Goal: Information Seeking & Learning: Learn about a topic

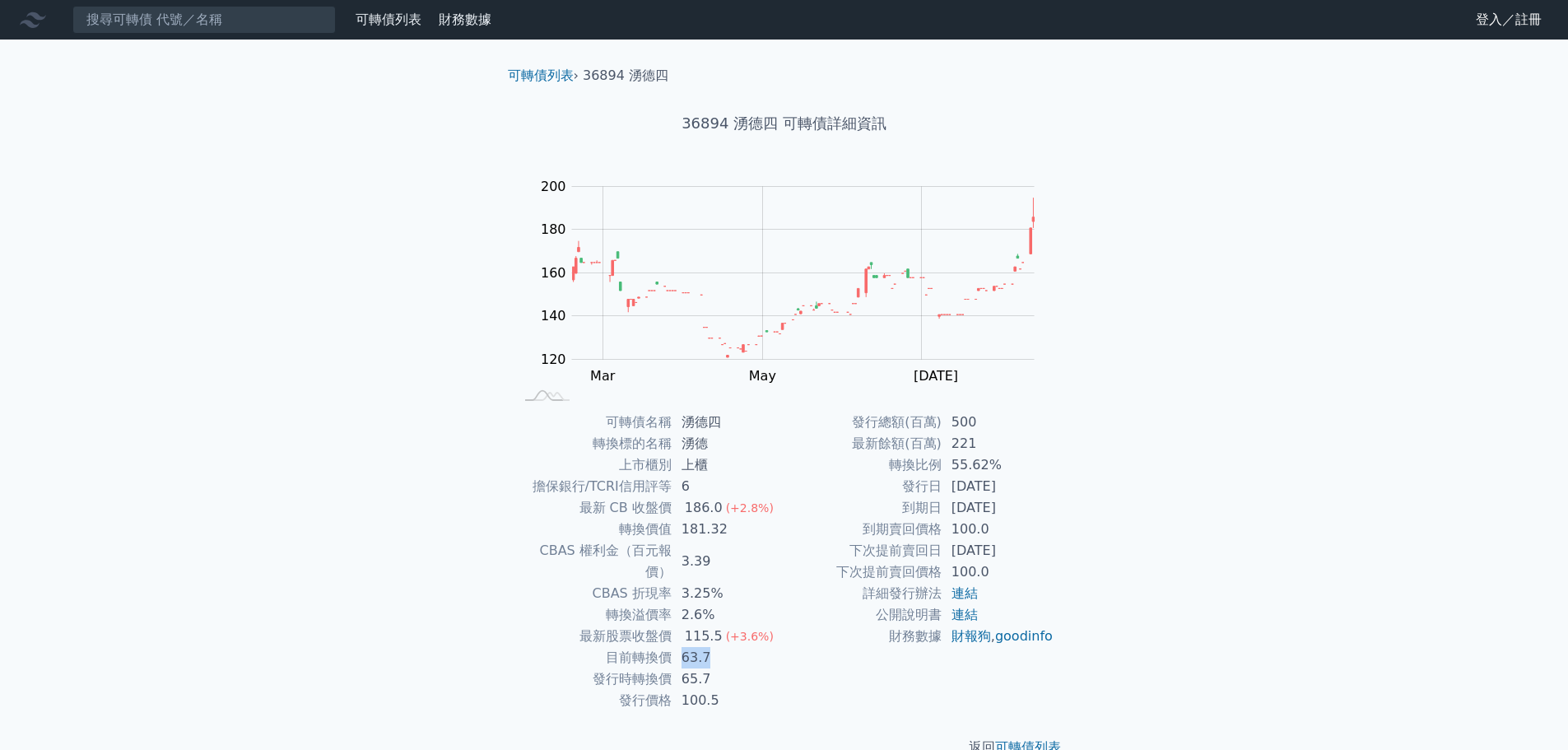
drag, startPoint x: 680, startPoint y: 636, endPoint x: 720, endPoint y: 645, distance: 41.0
click at [720, 647] on td "63.7" at bounding box center [728, 658] width 113 height 22
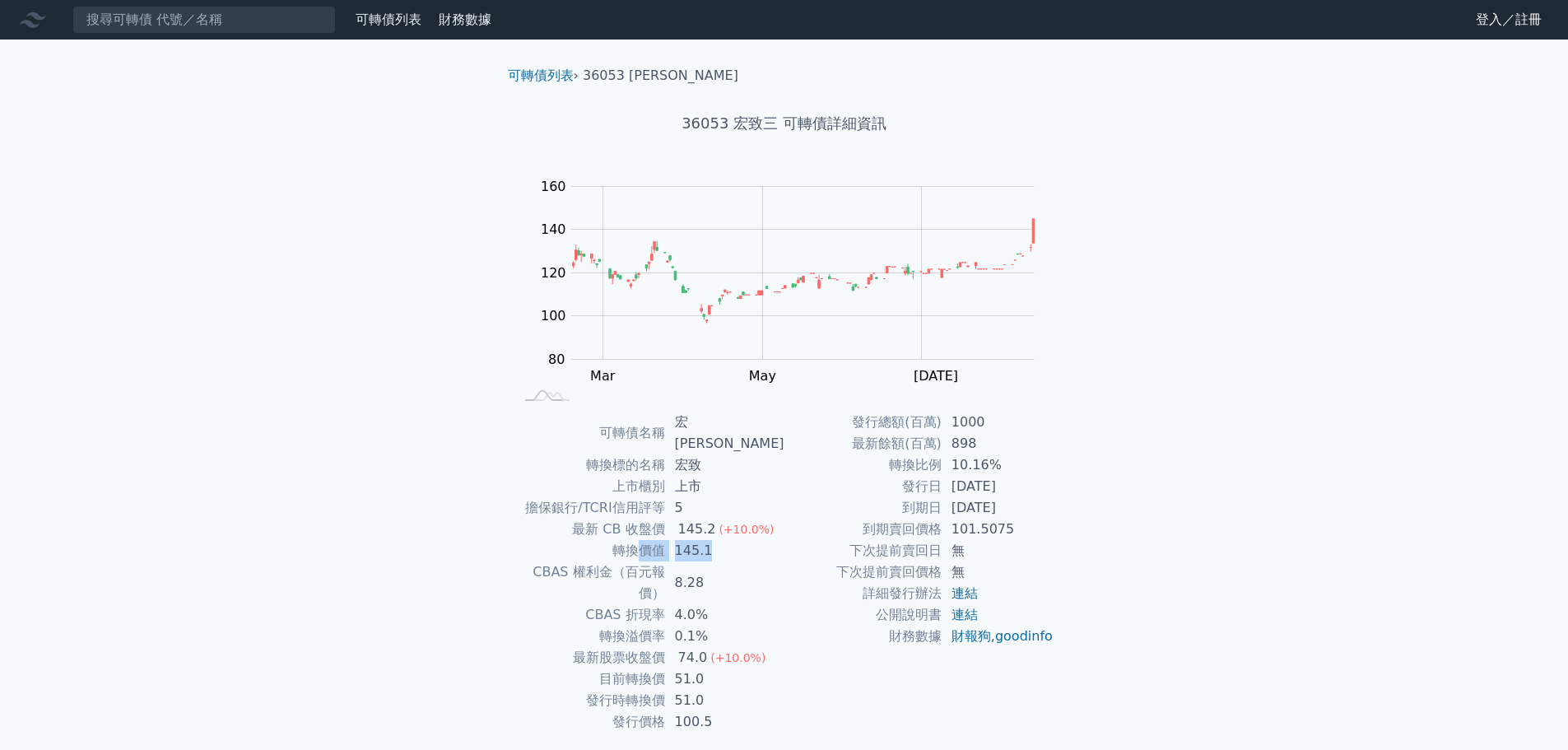
drag, startPoint x: 667, startPoint y: 524, endPoint x: 731, endPoint y: 535, distance: 64.9
click at [731, 540] on tr "轉換價值 145.1" at bounding box center [649, 551] width 270 height 22
